Goal: Information Seeking & Learning: Stay updated

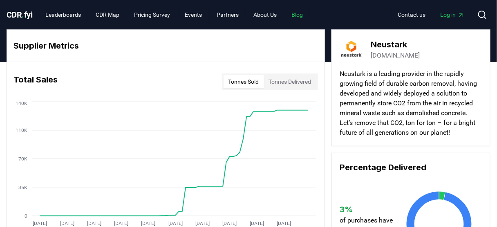
click at [308, 12] on link "Blog" at bounding box center [297, 14] width 25 height 15
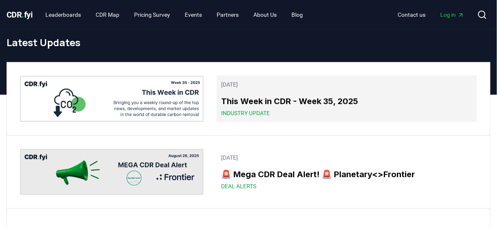
click at [298, 104] on h3 "This Week in CDR - Week 35, 2025" at bounding box center [347, 101] width 251 height 12
